Goal: Information Seeking & Learning: Check status

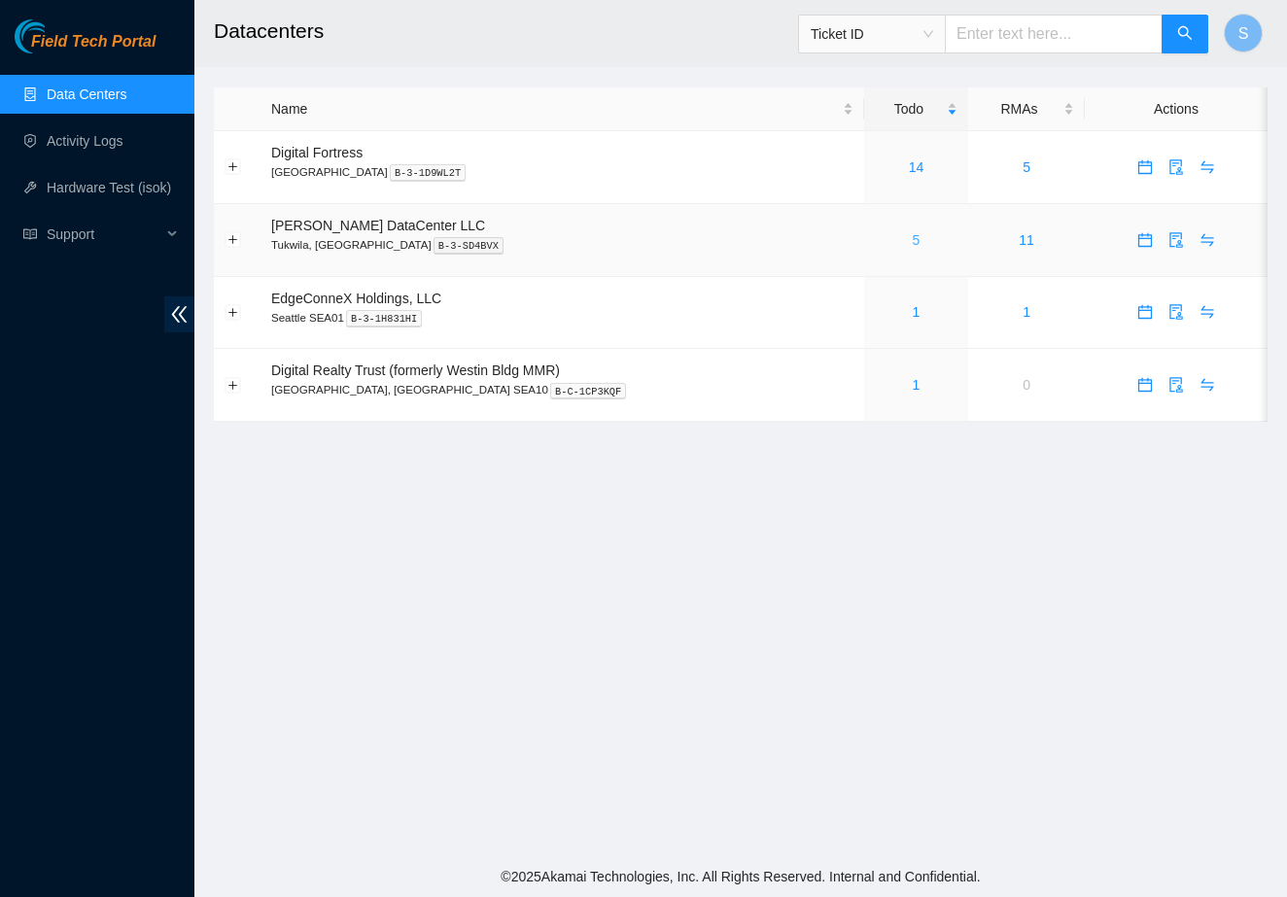
click at [913, 236] on link "5" at bounding box center [917, 240] width 8 height 16
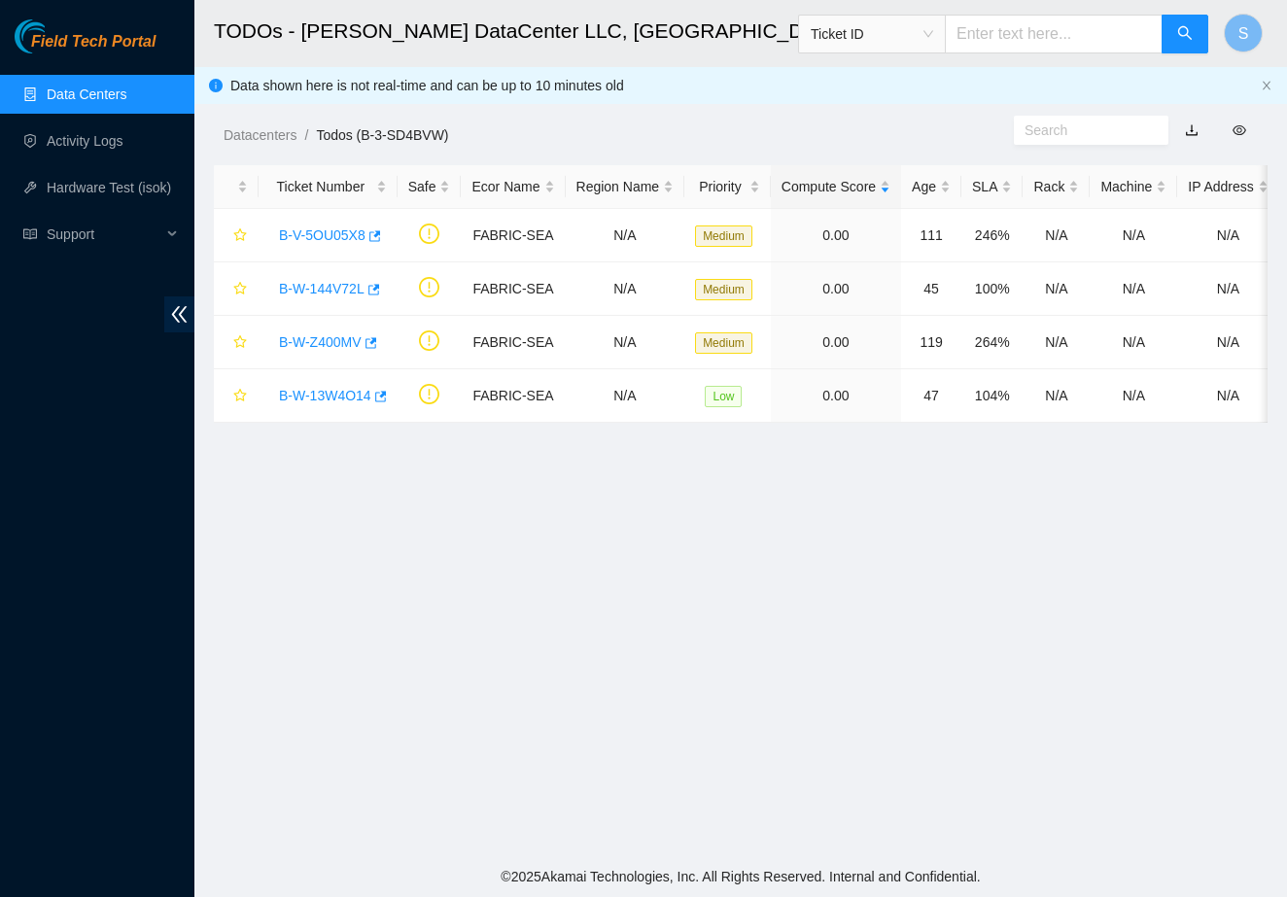
click at [460, 589] on main "TODOs - Sabey DataCenter LLC, Tukwila, WA Ticket ID S Data shown here is not re…" at bounding box center [740, 428] width 1093 height 857
click at [339, 241] on link "B-V-5OU05X8" at bounding box center [322, 235] width 87 height 16
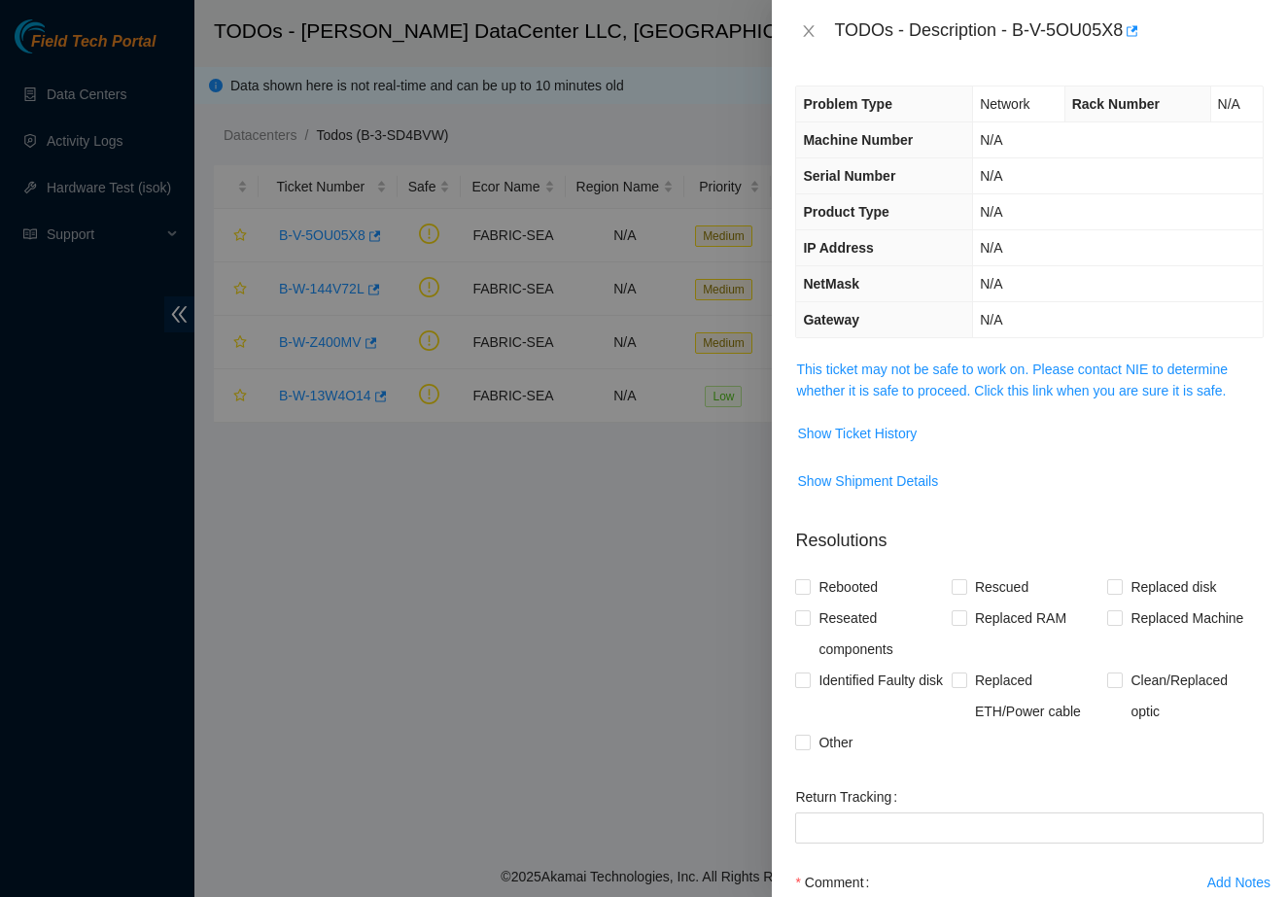
click at [443, 339] on div at bounding box center [643, 448] width 1287 height 897
click at [808, 31] on icon "close" at bounding box center [809, 31] width 16 height 16
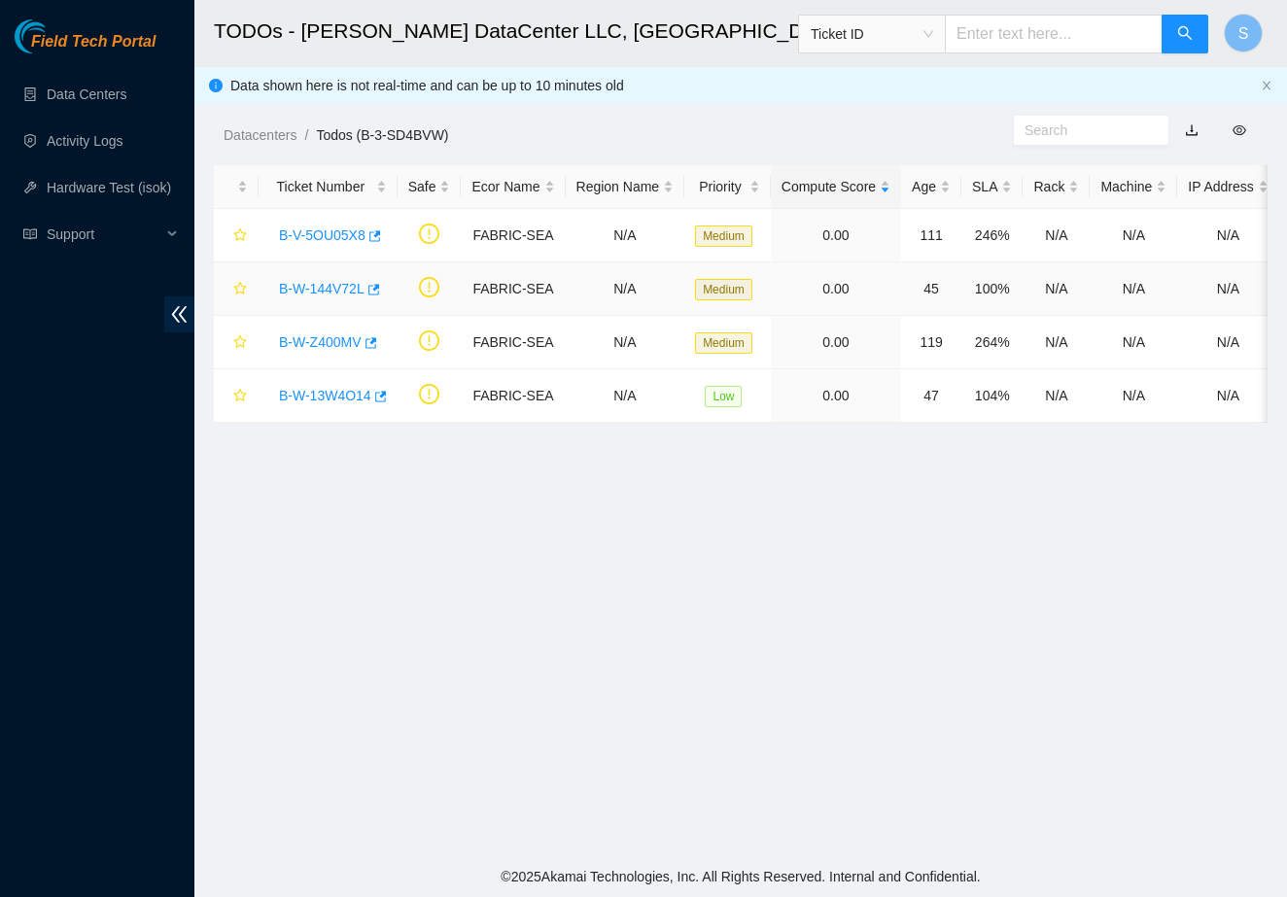
click at [340, 293] on link "B-W-144V72L" at bounding box center [322, 289] width 86 height 16
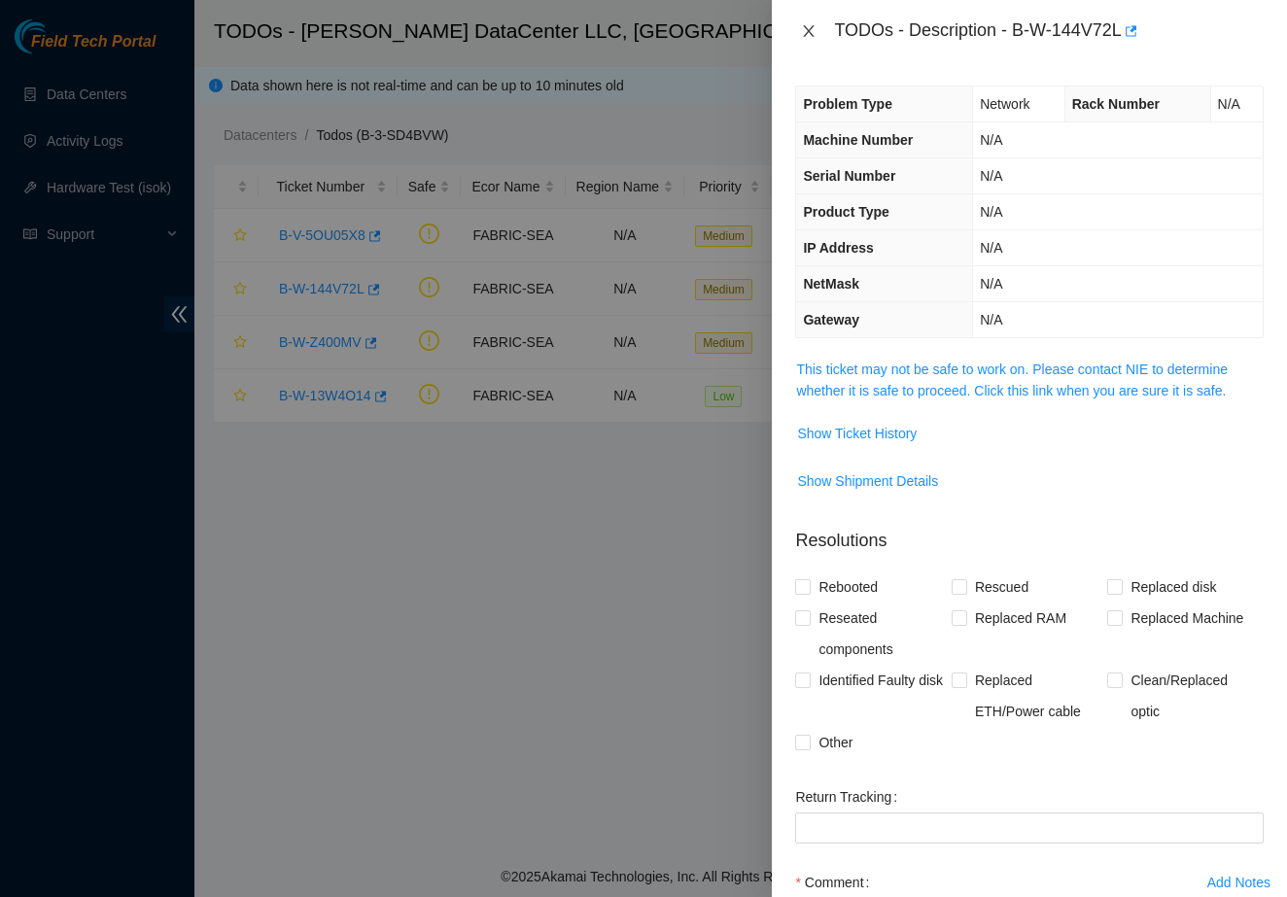
click at [806, 31] on icon "close" at bounding box center [809, 31] width 16 height 16
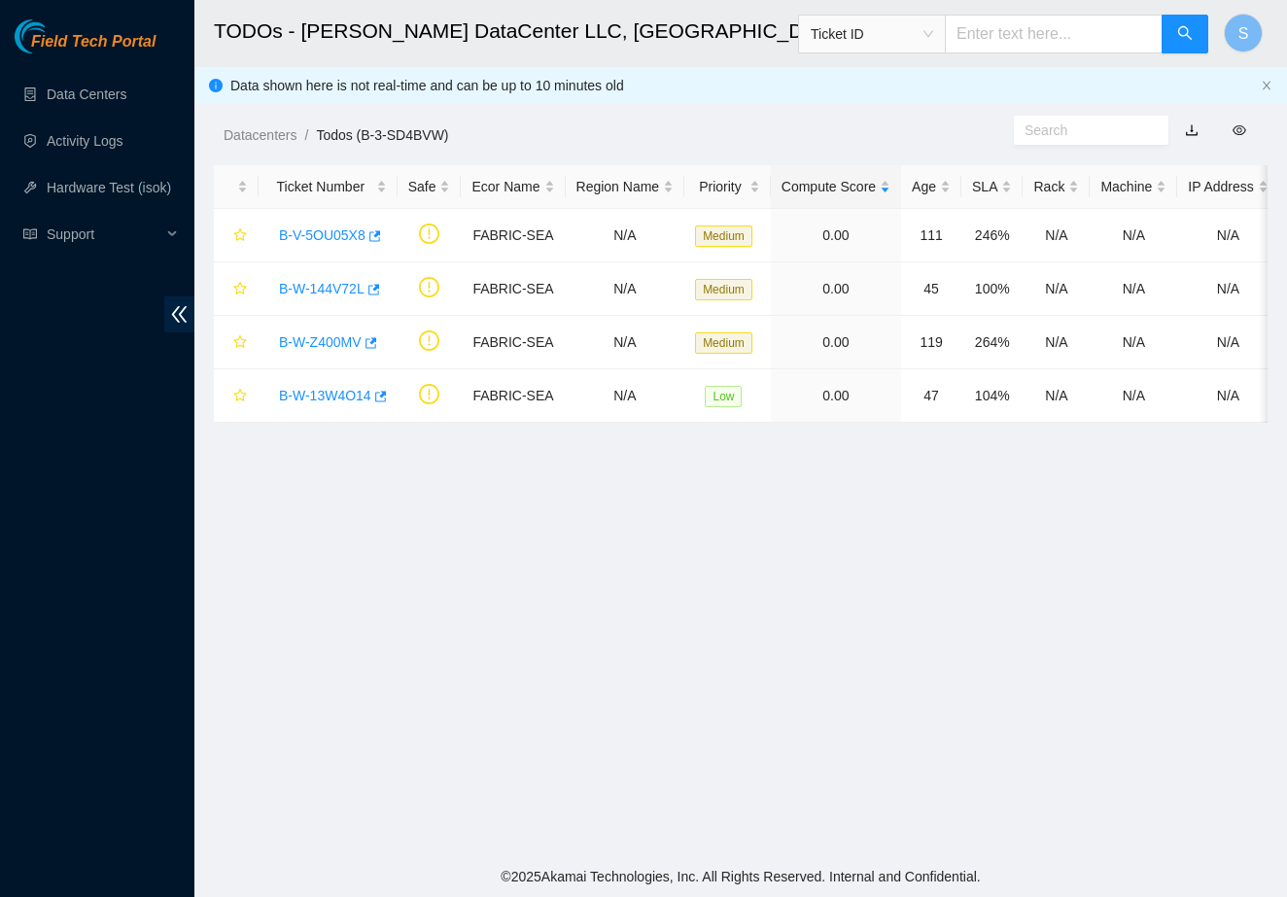
click at [710, 565] on main "TODOs - Sabey DataCenter LLC, Tukwila, WA Ticket ID S Data shown here is not re…" at bounding box center [740, 428] width 1093 height 857
click at [96, 102] on link "Data Centers" at bounding box center [87, 95] width 80 height 16
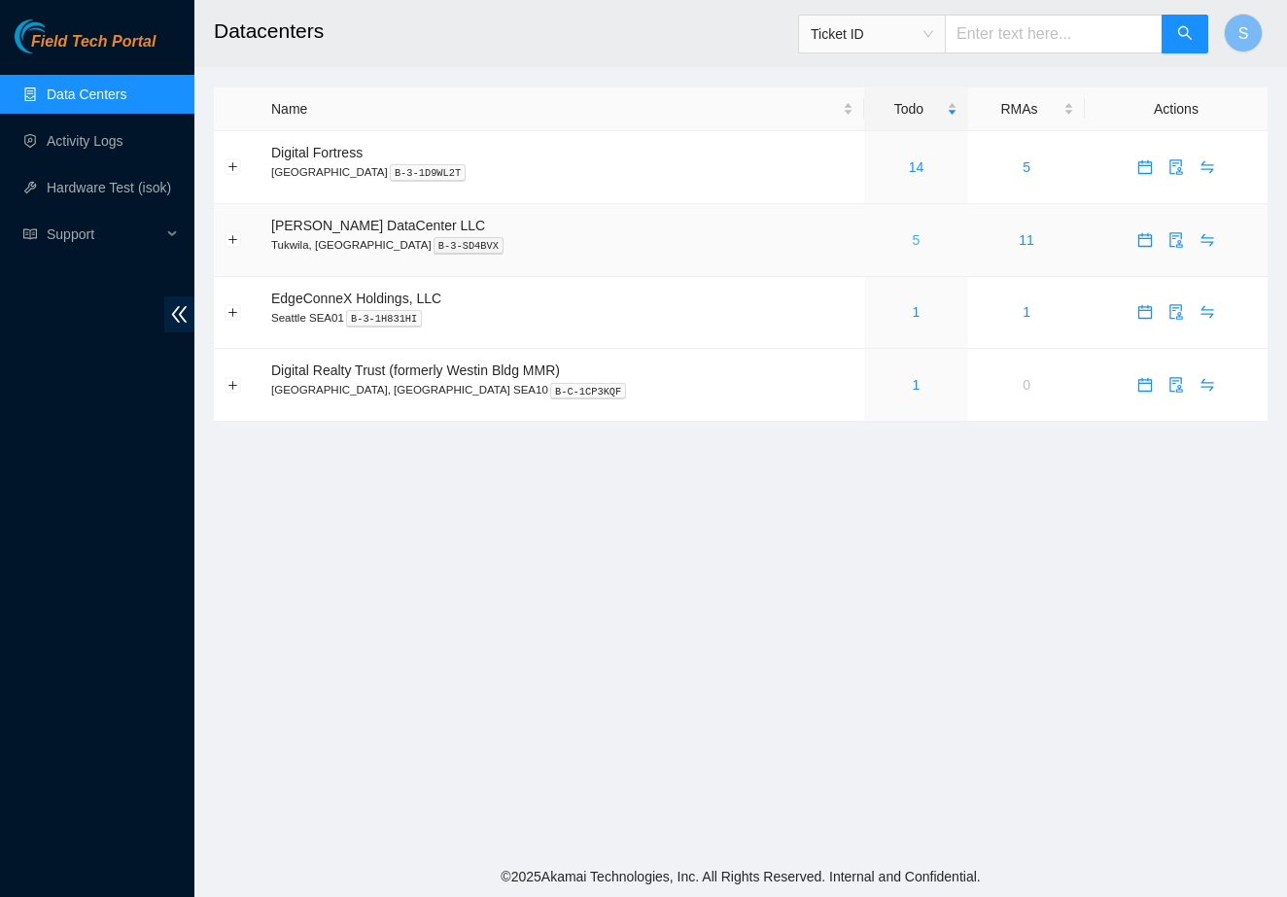
click at [913, 239] on link "5" at bounding box center [917, 240] width 8 height 16
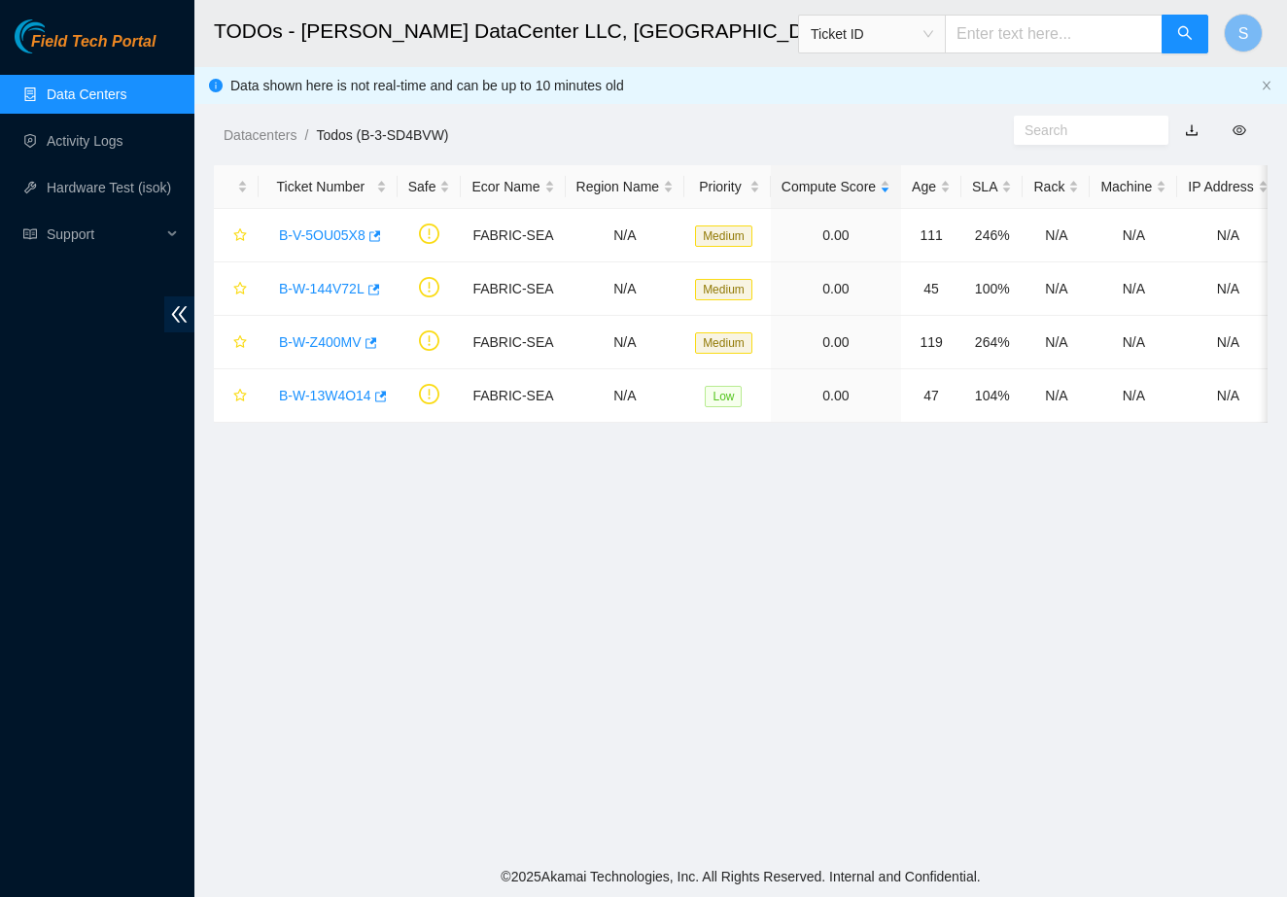
click at [859, 580] on main "TODOs - [PERSON_NAME] DataCenter LLC, [GEOGRAPHIC_DATA], [GEOGRAPHIC_DATA] Tick…" at bounding box center [740, 428] width 1093 height 857
click at [449, 717] on main "TODOs - [PERSON_NAME] DataCenter LLC, [GEOGRAPHIC_DATA], [GEOGRAPHIC_DATA] Tick…" at bounding box center [740, 428] width 1093 height 857
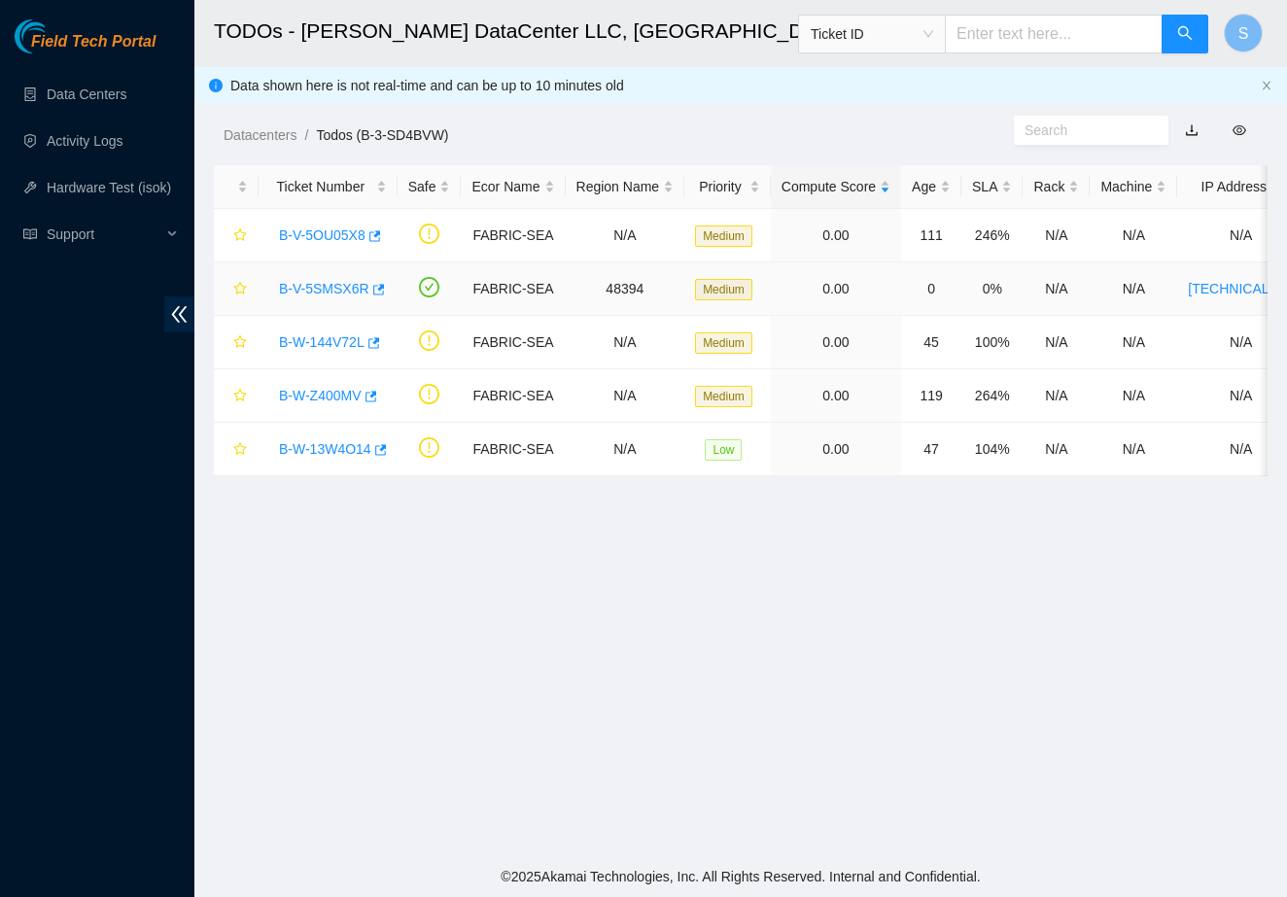
click at [323, 291] on link "B-V-5SMSX6R" at bounding box center [324, 289] width 90 height 16
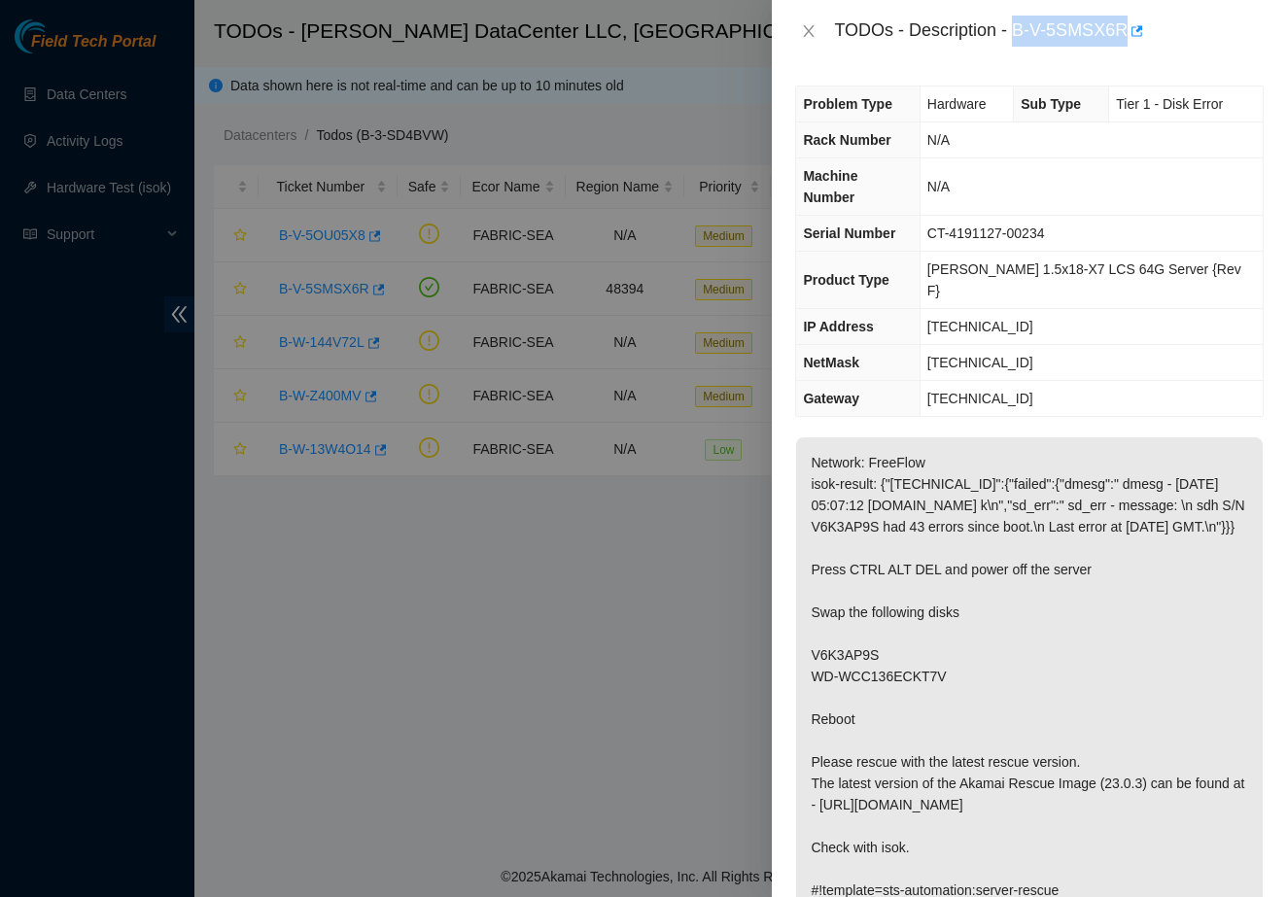
drag, startPoint x: 1016, startPoint y: 30, endPoint x: 1130, endPoint y: 28, distance: 113.8
click at [1130, 28] on div "TODOs - Description - B-V-5SMSX6R" at bounding box center [1049, 31] width 430 height 31
copy div "B-V-5SMSX6R"
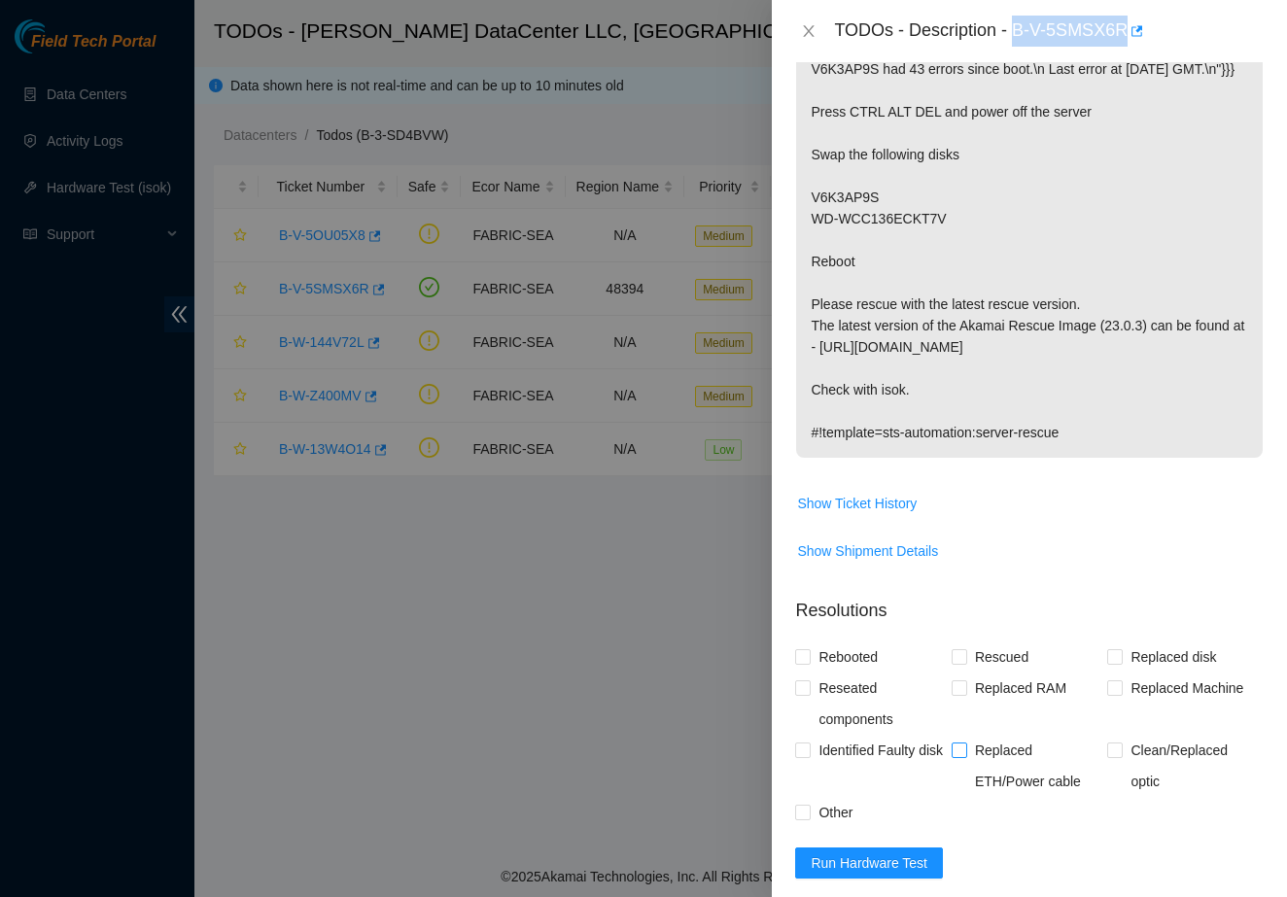
scroll to position [459, 0]
click at [1143, 442] on p "Network: FreeFlow isok-result: {"[TECHNICAL_ID]":{"failed":{"dmesg":" dmesg - […" at bounding box center [1029, 218] width 467 height 478
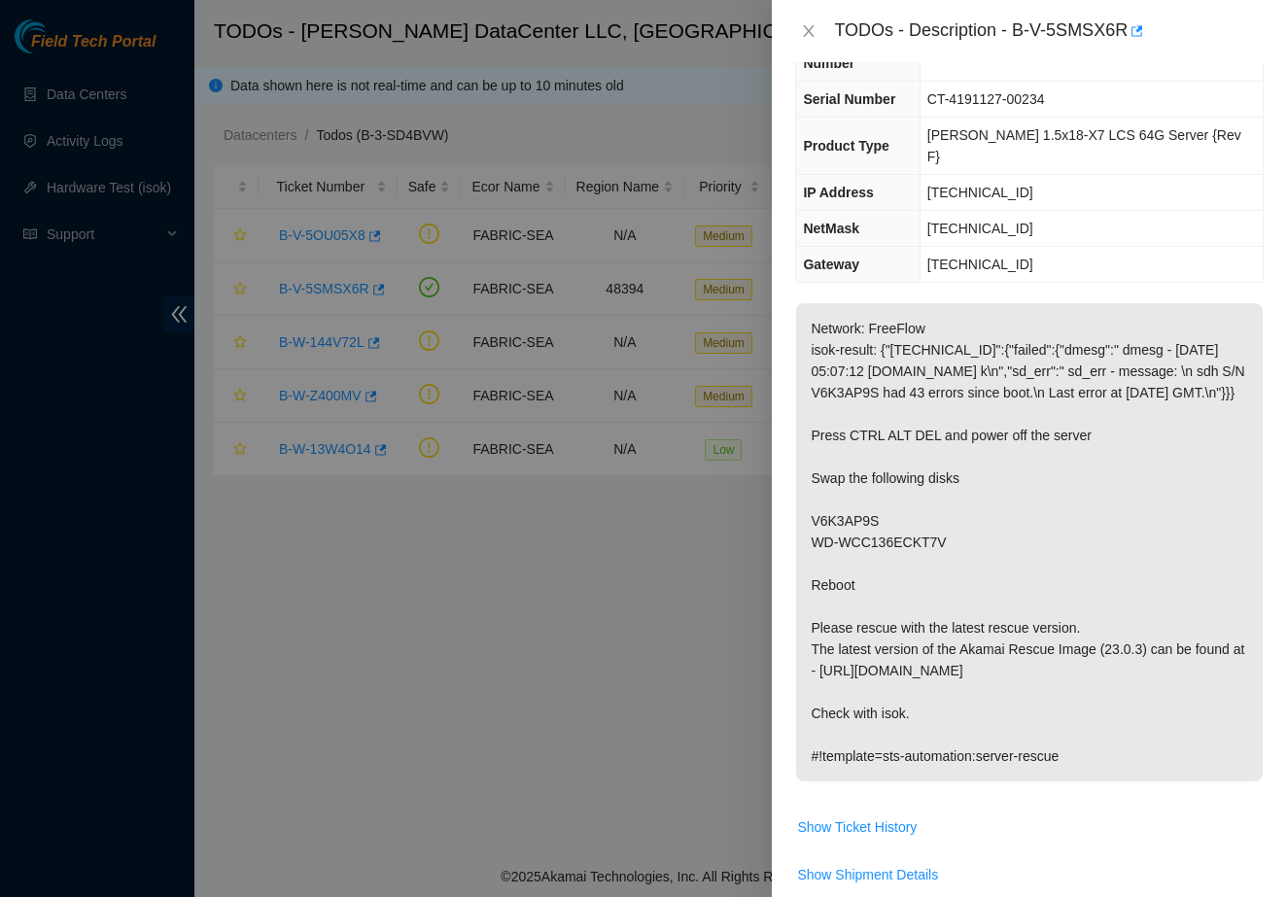
scroll to position [133, 0]
drag, startPoint x: 809, startPoint y: 502, endPoint x: 988, endPoint y: 515, distance: 179.4
click at [988, 515] on p "Network: FreeFlow isok-result: {"[TECHNICAL_ID]":{"failed":{"dmesg":" dmesg - […" at bounding box center [1029, 543] width 467 height 478
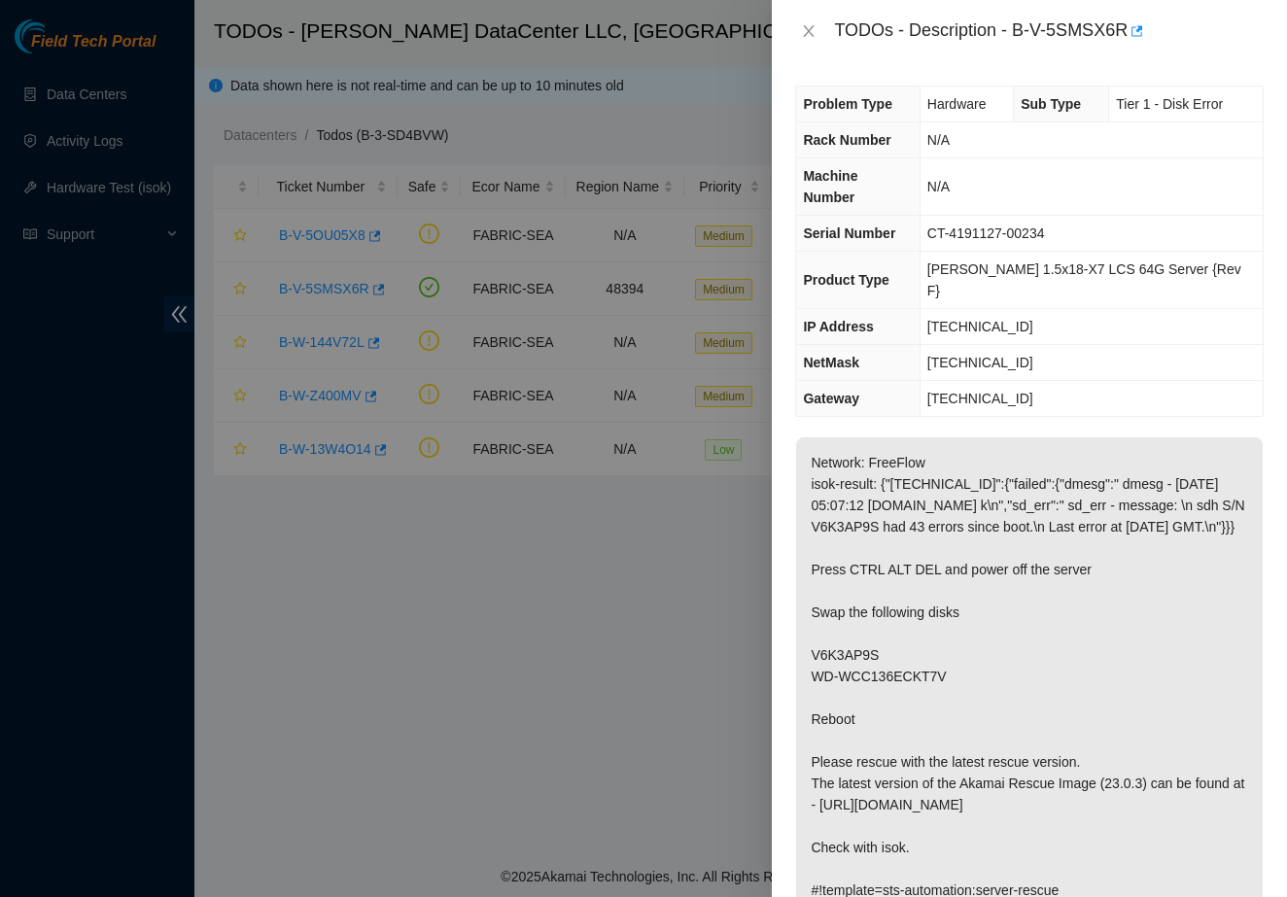
scroll to position [0, 0]
drag, startPoint x: 1092, startPoint y: 206, endPoint x: 950, endPoint y: 209, distance: 142.0
click at [950, 216] on td "CT-4191127-00234" at bounding box center [1091, 234] width 343 height 36
click at [979, 319] on span "[TECHNICAL_ID]" at bounding box center [980, 327] width 106 height 16
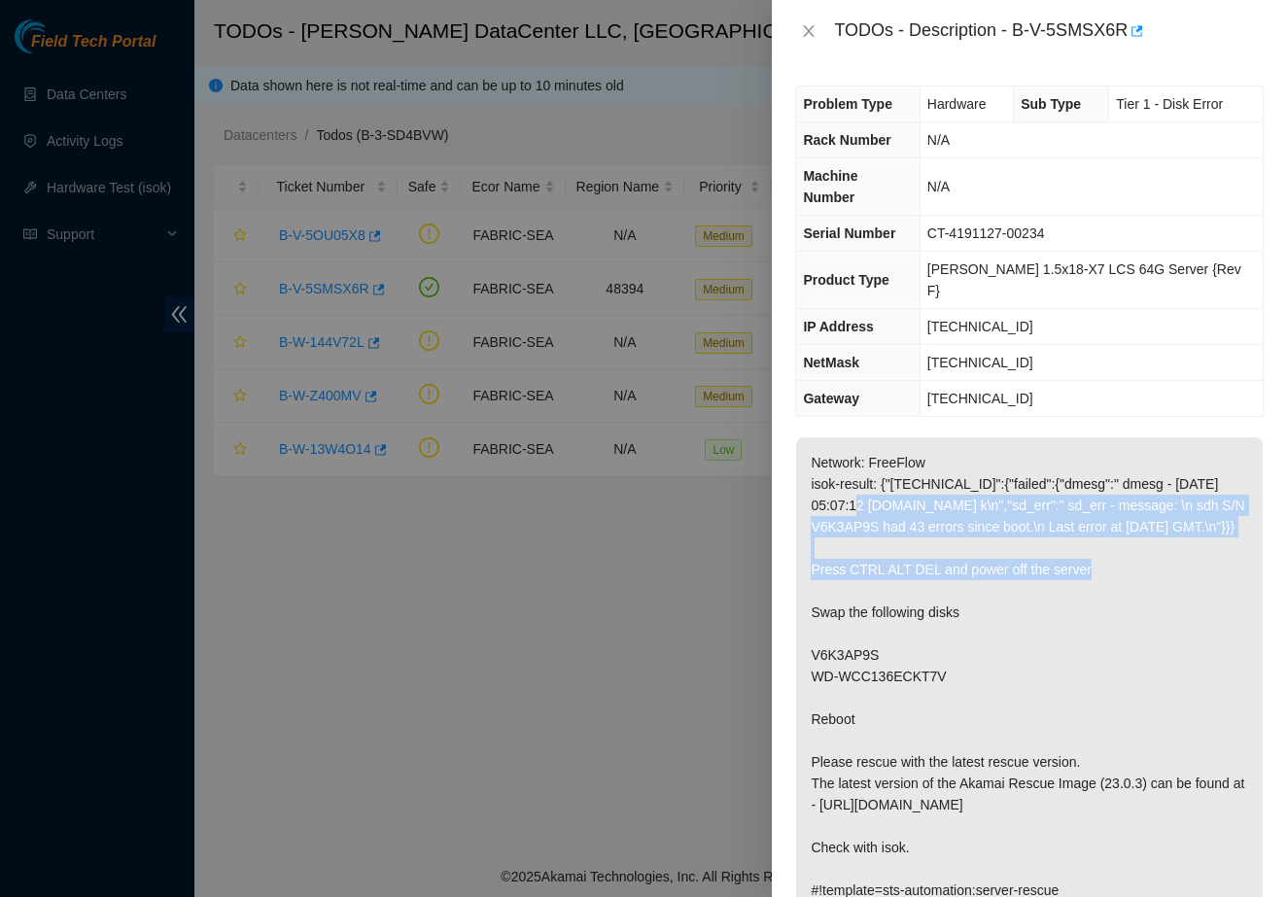
drag, startPoint x: 885, startPoint y: 464, endPoint x: 993, endPoint y: 529, distance: 126.0
click at [993, 529] on p "Network: FreeFlow isok-result: {"[TECHNICAL_ID]":{"failed":{"dmesg":" dmesg - […" at bounding box center [1029, 676] width 467 height 478
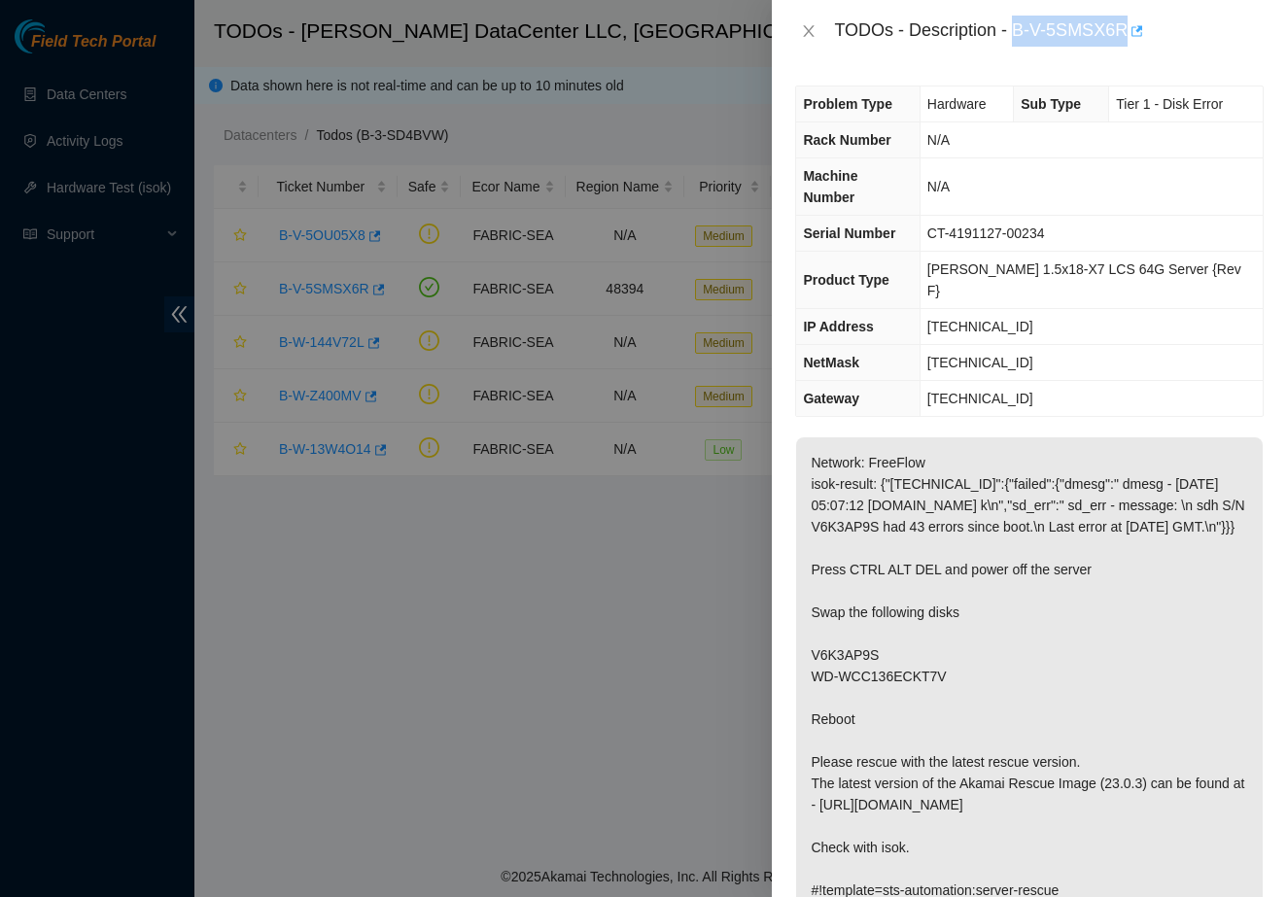
drag, startPoint x: 1018, startPoint y: 32, endPoint x: 1136, endPoint y: 39, distance: 117.8
click at [1136, 39] on div "TODOs - Description - B-V-5SMSX6R" at bounding box center [1049, 31] width 430 height 31
copy div "B-V-5SMSX6R"
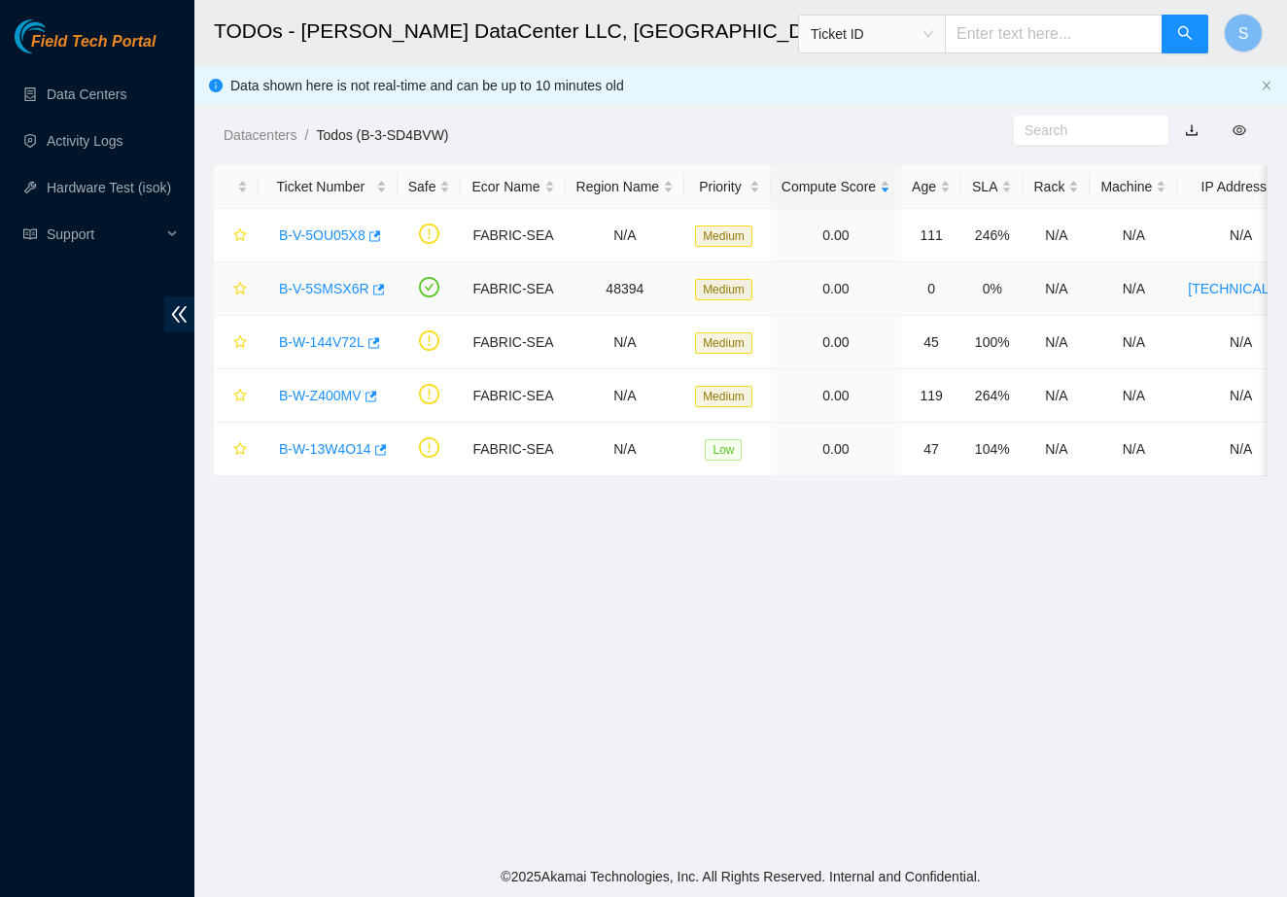
click at [331, 285] on link "B-V-5SMSX6R" at bounding box center [324, 289] width 90 height 16
click at [340, 285] on link "B-V-5SMSX6R" at bounding box center [324, 289] width 90 height 16
click at [338, 289] on link "B-V-5SMSX6R" at bounding box center [324, 289] width 90 height 16
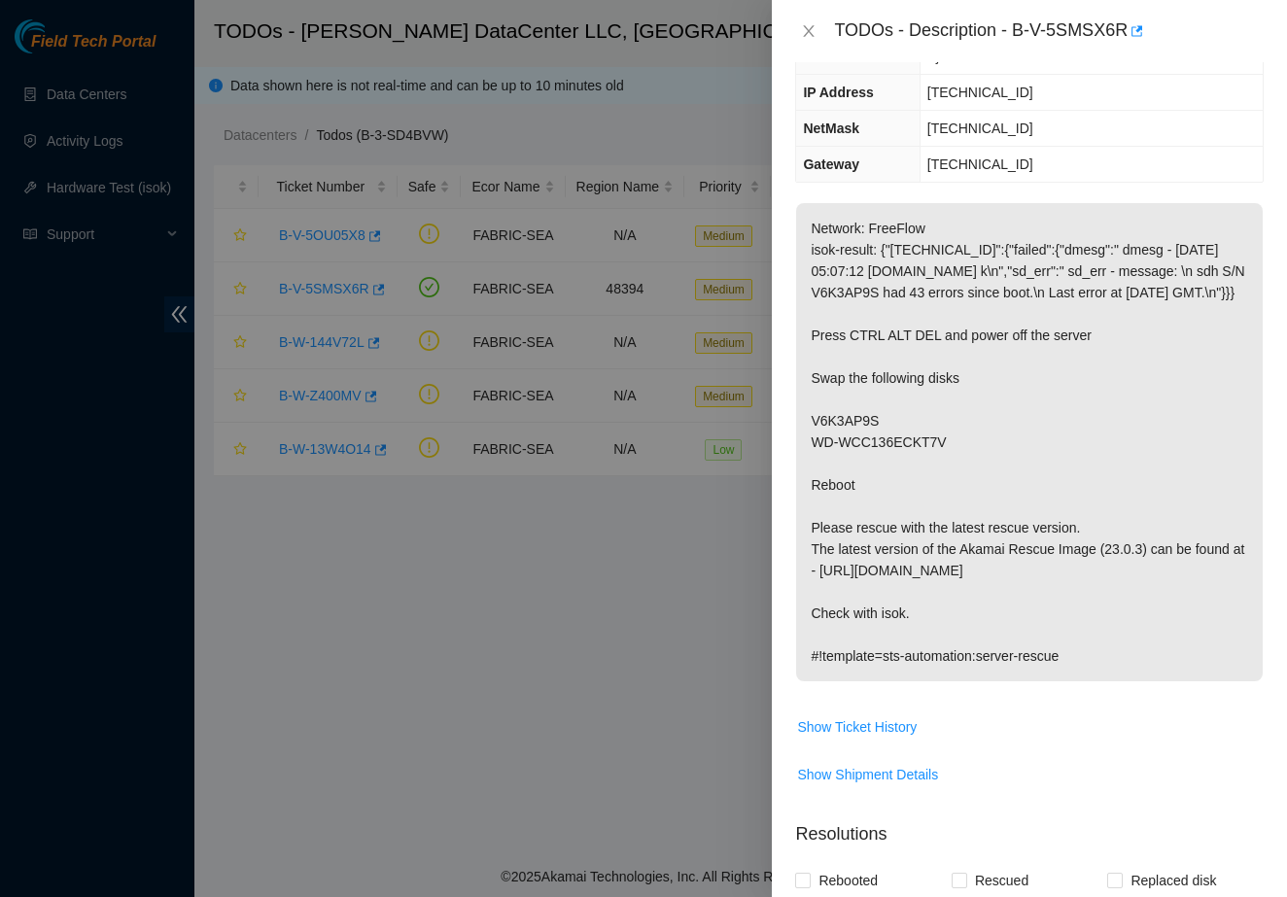
scroll to position [233, 0]
click at [814, 36] on icon "close" at bounding box center [809, 31] width 11 height 12
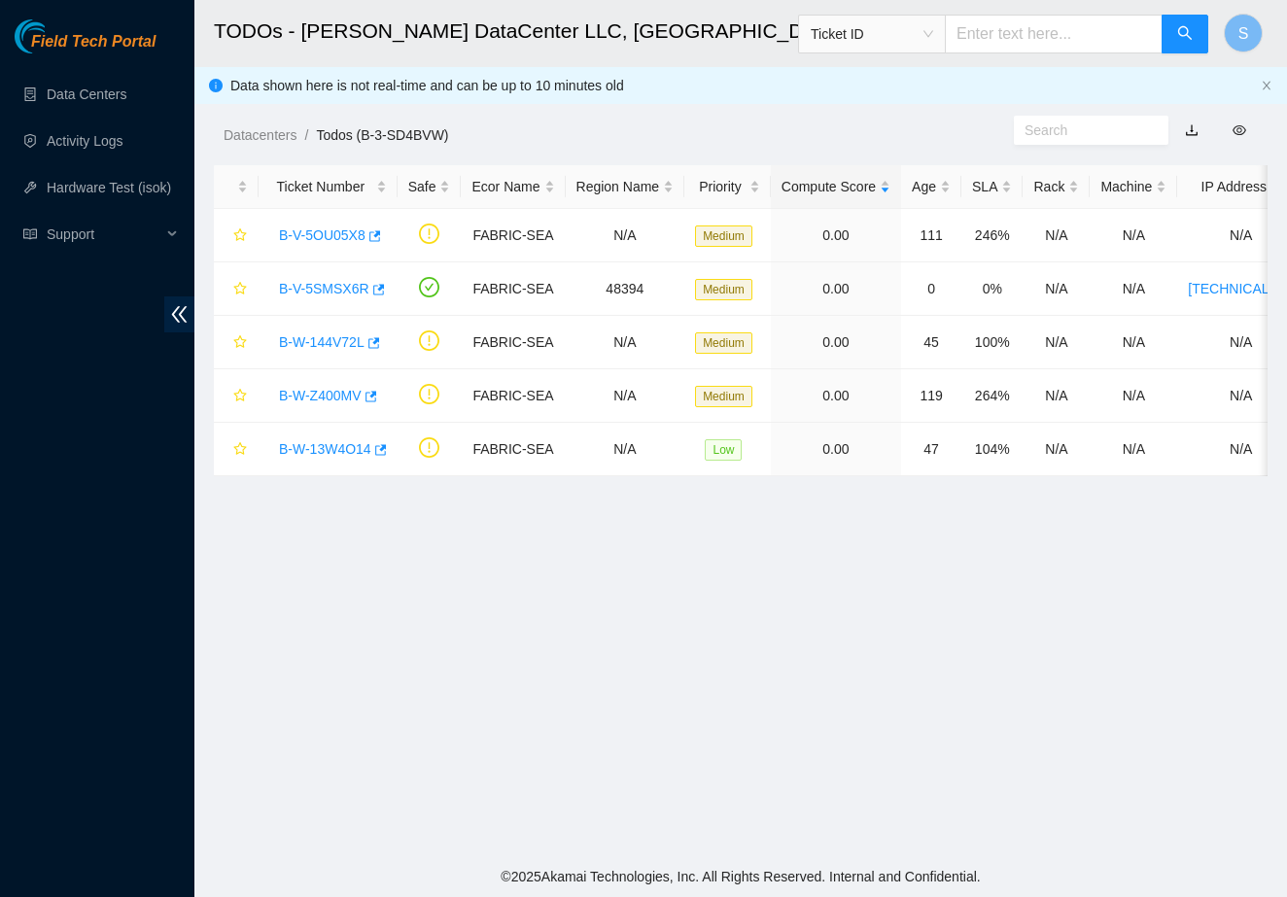
scroll to position [188, 0]
click at [538, 612] on main "TODOs - Sabey DataCenter LLC, Tukwila, WA Ticket ID S Data shown here is not re…" at bounding box center [740, 428] width 1093 height 857
click at [315, 281] on link "B-V-5SMSX6R" at bounding box center [324, 289] width 90 height 16
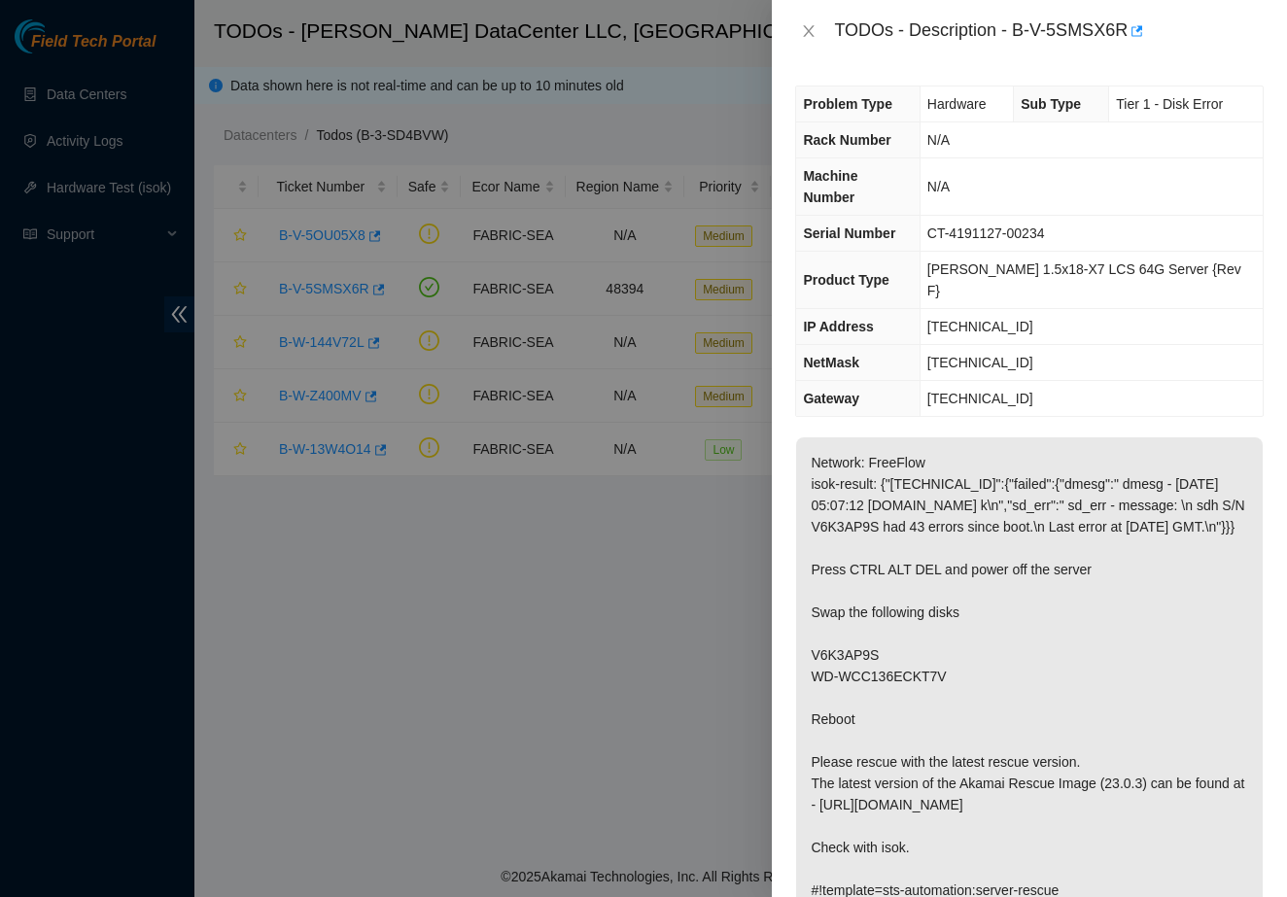
click at [1009, 437] on p "Network: FreeFlow isok-result: {"[TECHNICAL_ID]":{"failed":{"dmesg":" dmesg - […" at bounding box center [1029, 676] width 467 height 478
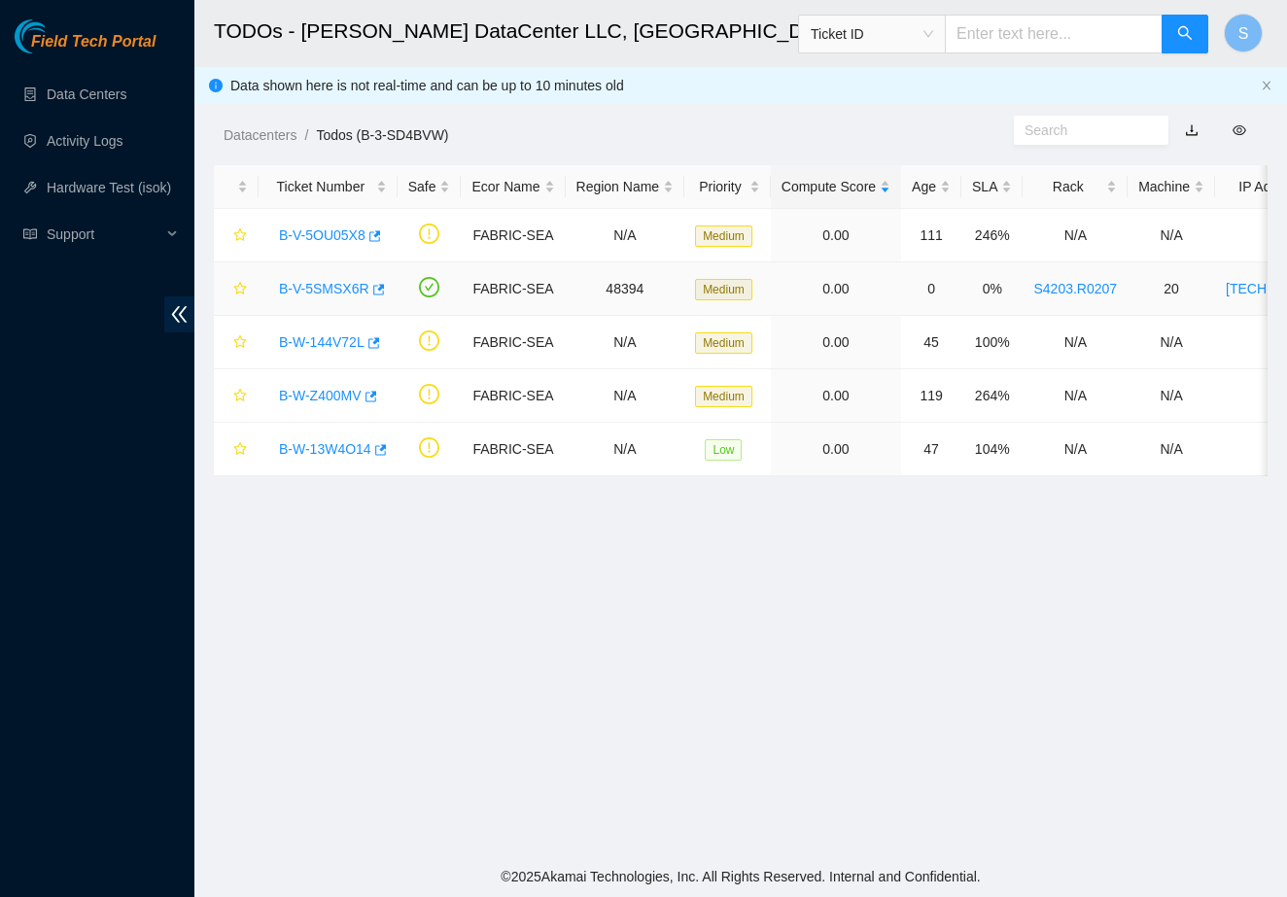
click at [351, 290] on link "B-V-5SMSX6R" at bounding box center [324, 289] width 90 height 16
